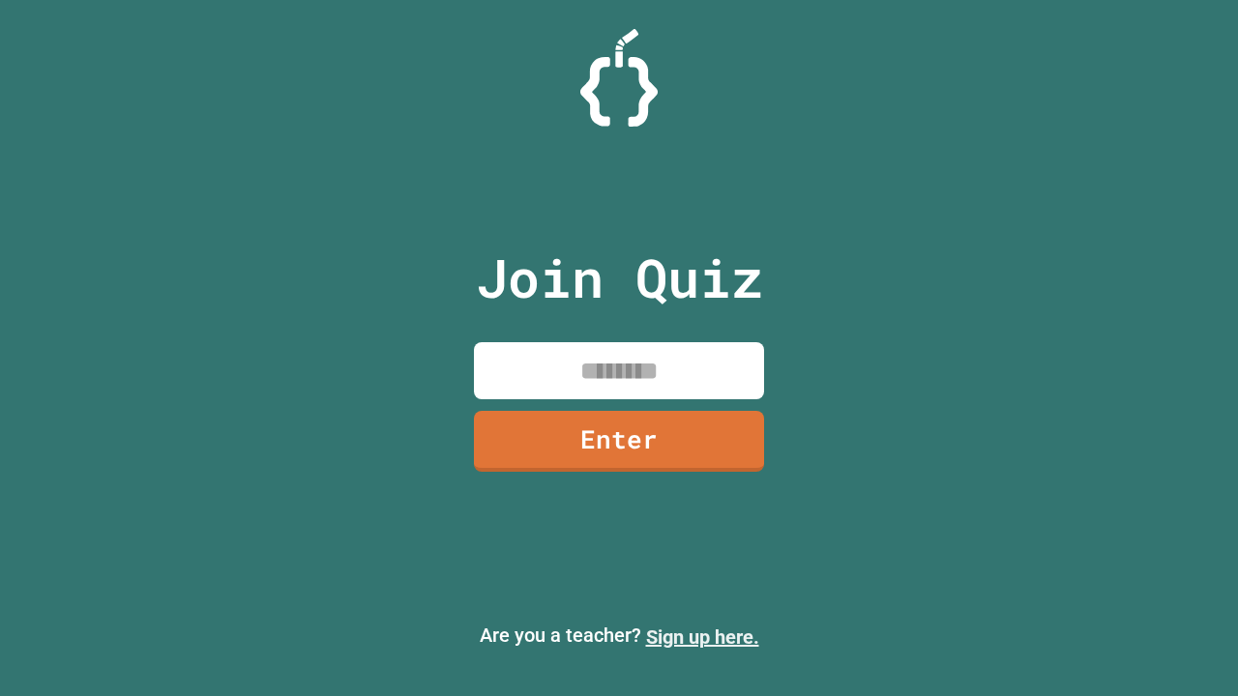
click at [702, 637] on link "Sign up here." at bounding box center [702, 637] width 113 height 23
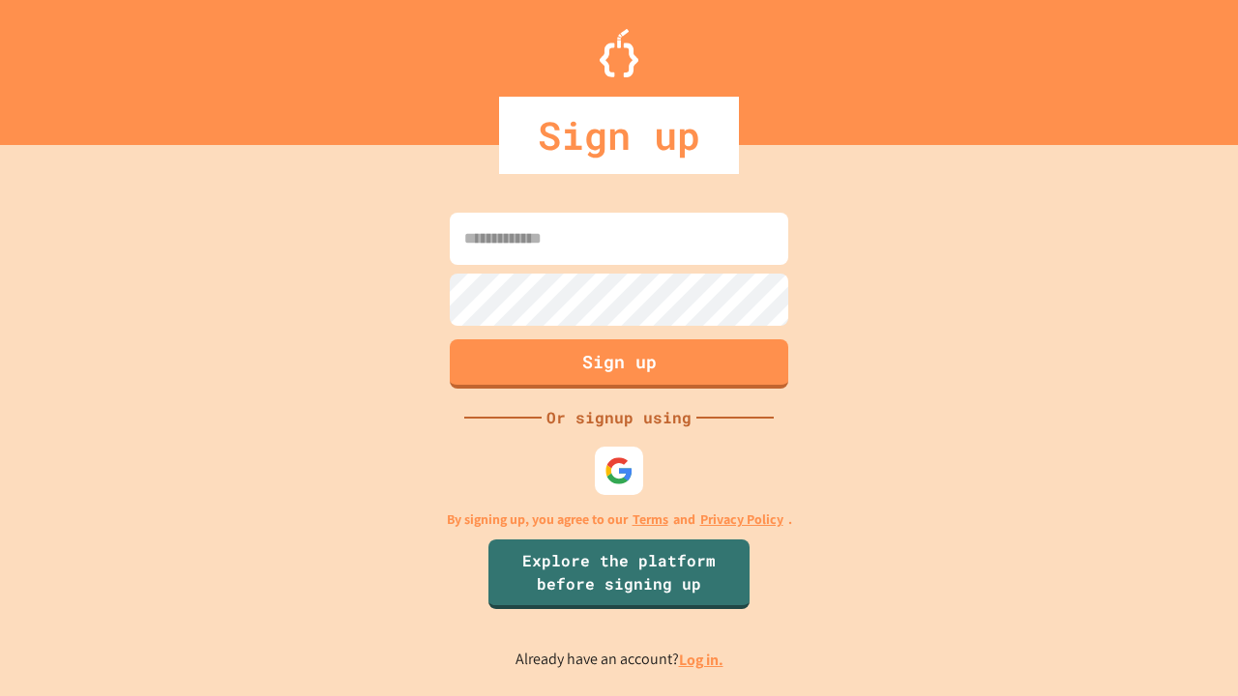
click at [702, 660] on link "Log in." at bounding box center [701, 660] width 44 height 20
